Goal: Task Accomplishment & Management: Use online tool/utility

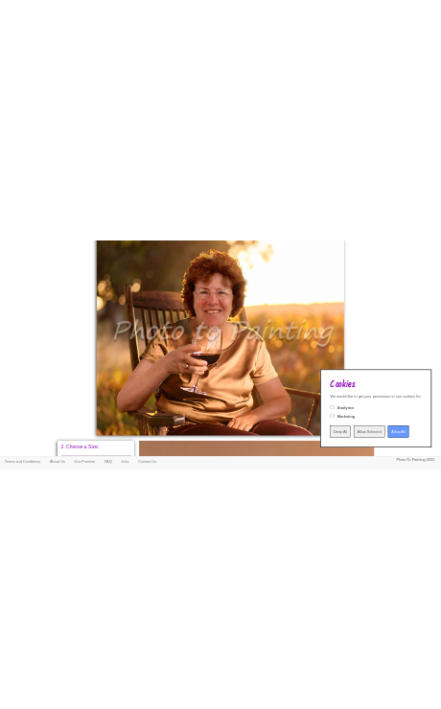
scroll to position [502, 0]
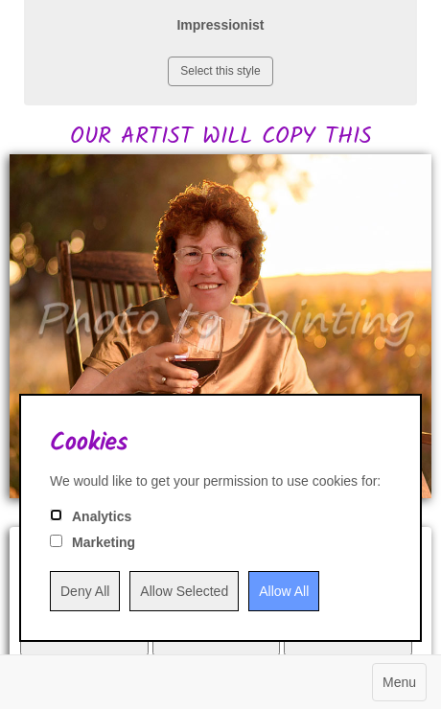
click at [52, 516] on input "Analytics" at bounding box center [56, 515] width 12 height 12
checkbox input "true"
click at [53, 541] on input "Marketing" at bounding box center [56, 541] width 12 height 12
checkbox input "true"
click at [314, 582] on input "Allow All" at bounding box center [283, 591] width 71 height 40
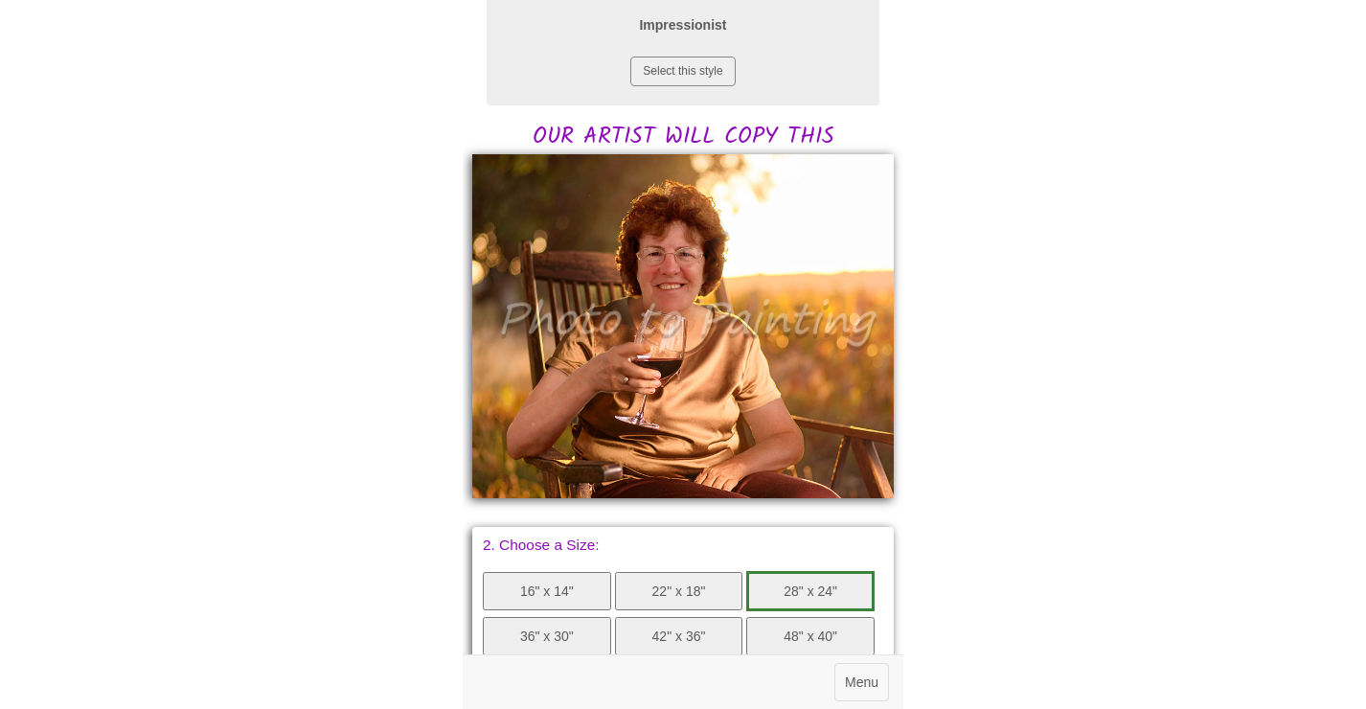
scroll to position [0, 0]
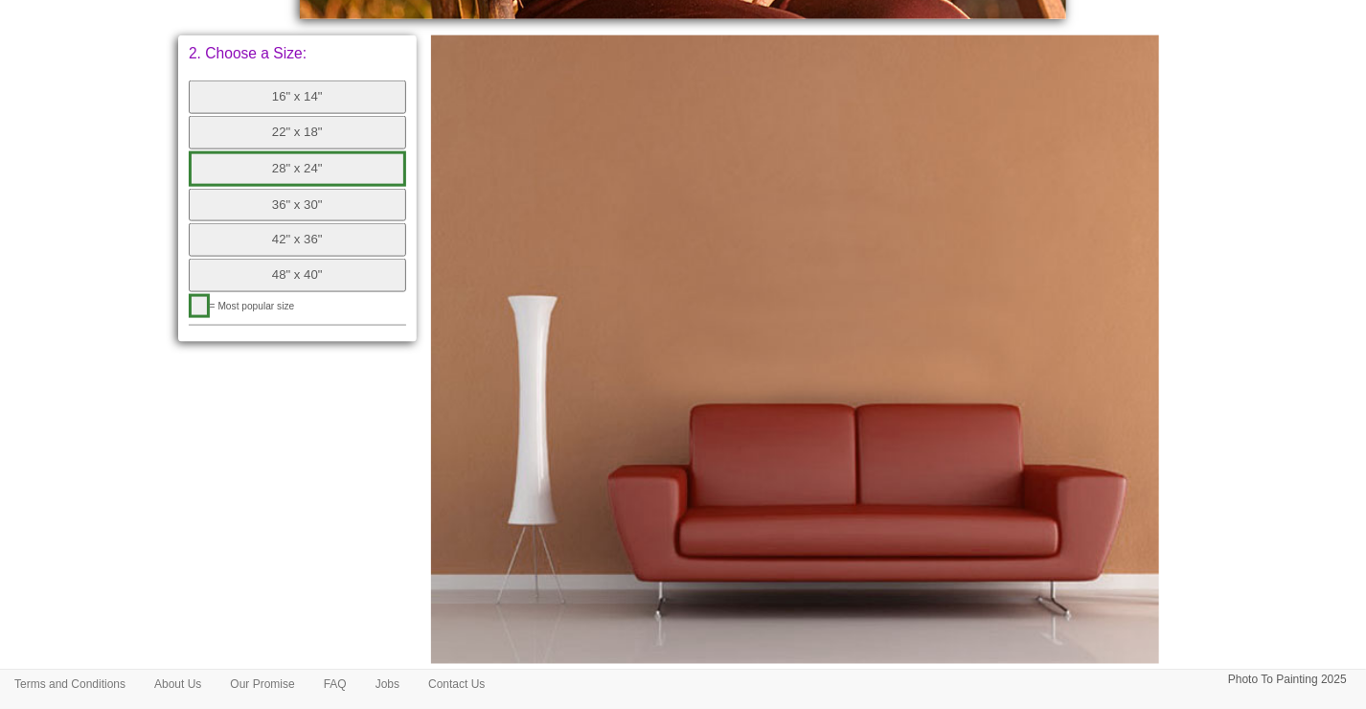
scroll to position [1133, 0]
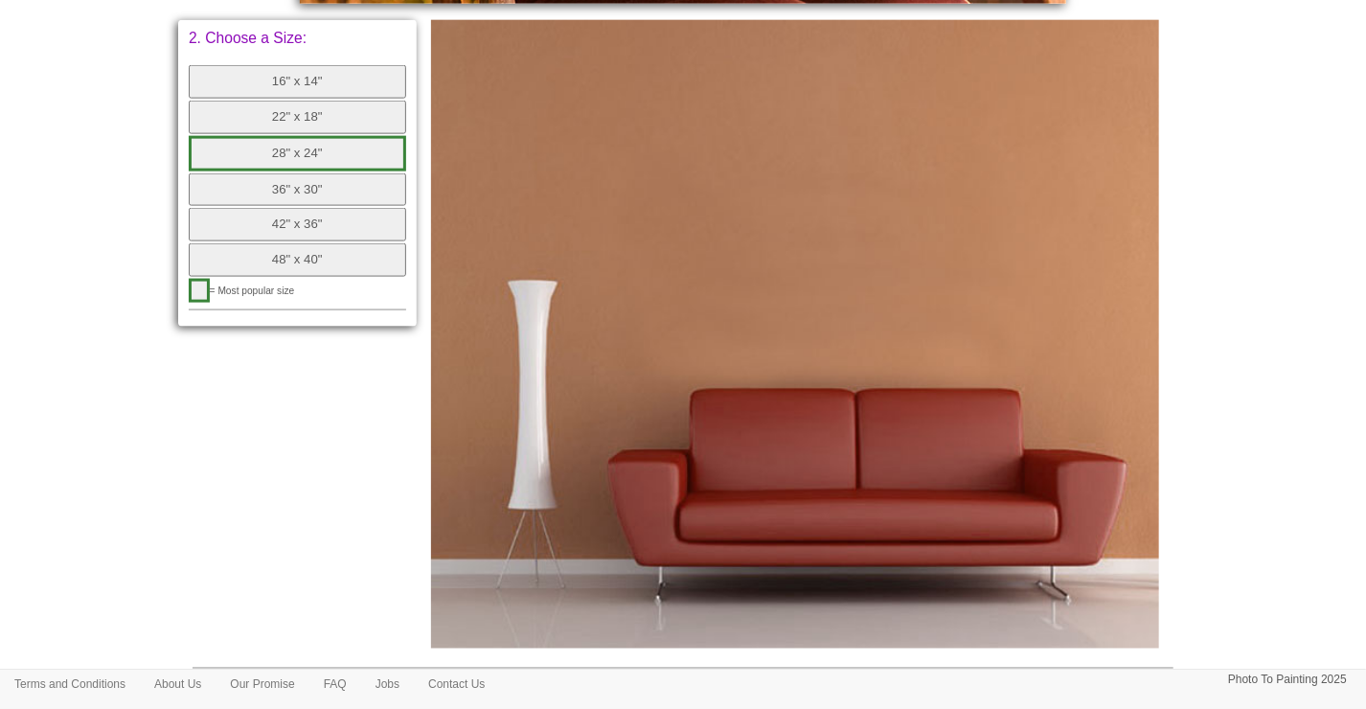
click at [391, 149] on button "28" x 24"" at bounding box center [298, 153] width 218 height 35
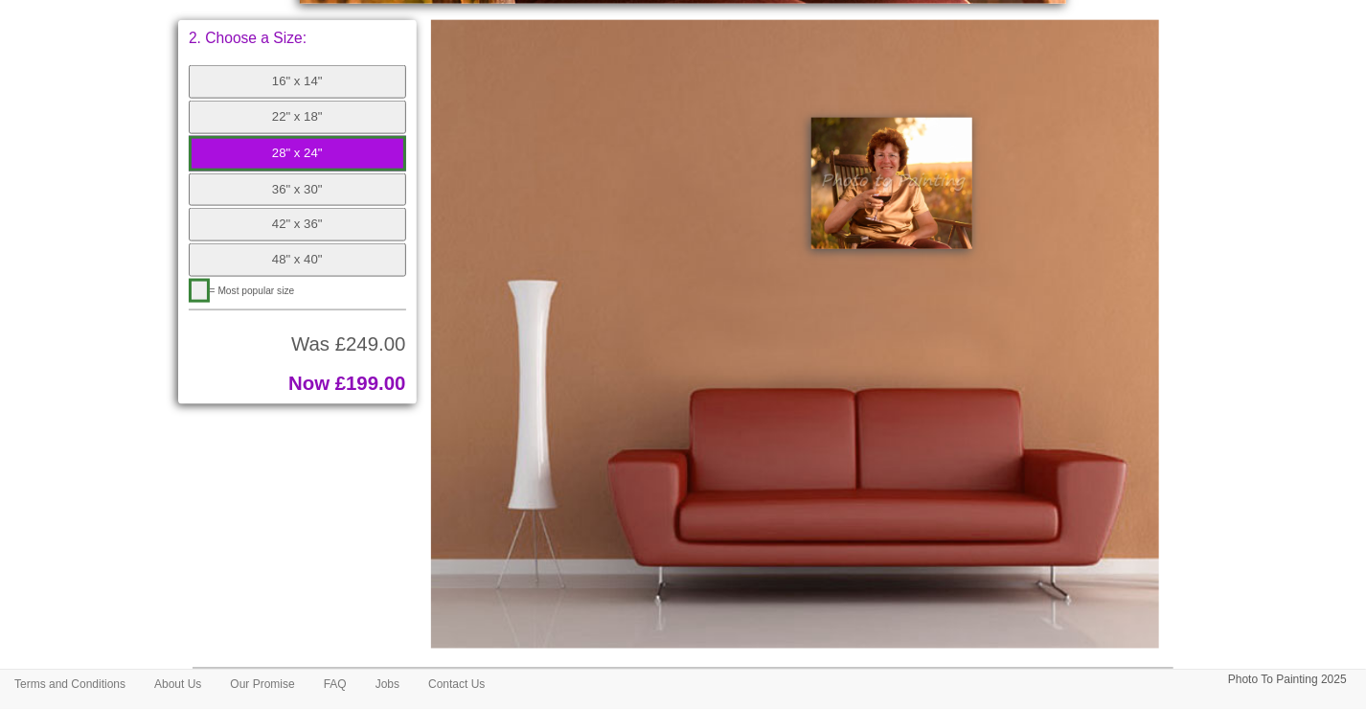
click at [948, 156] on img at bounding box center [892, 183] width 161 height 131
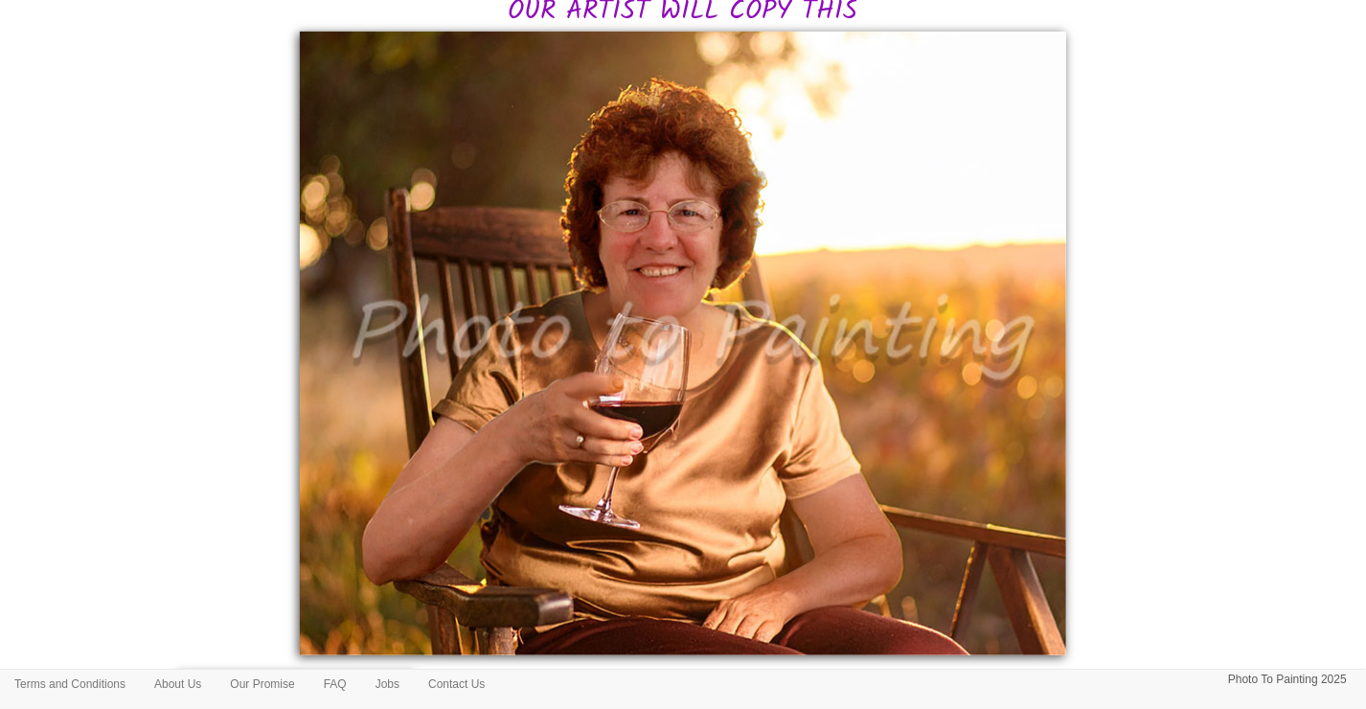
scroll to position [404, 0]
